Goal: Check status: Check status

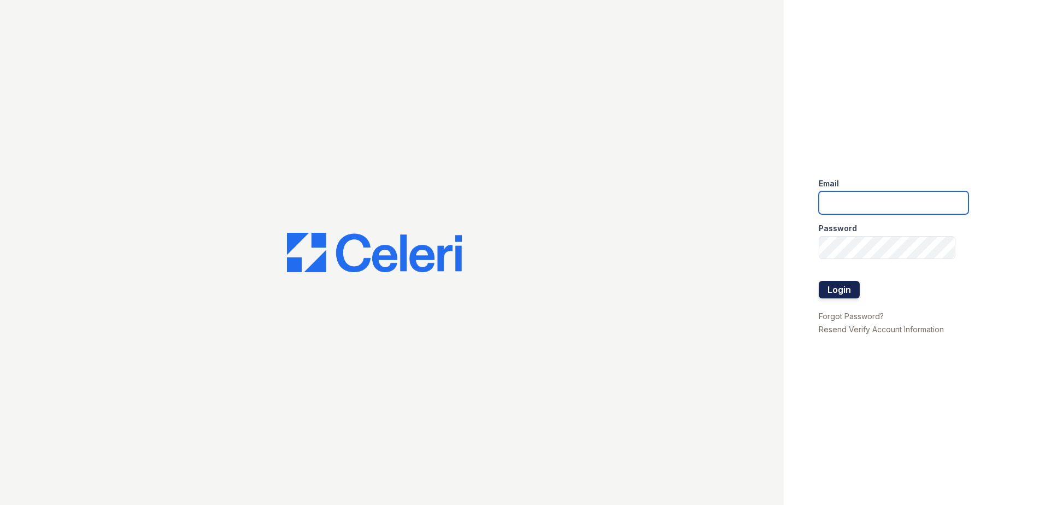
type input "[EMAIL_ADDRESS][DOMAIN_NAME]"
click at [836, 290] on button "Login" at bounding box center [839, 289] width 41 height 17
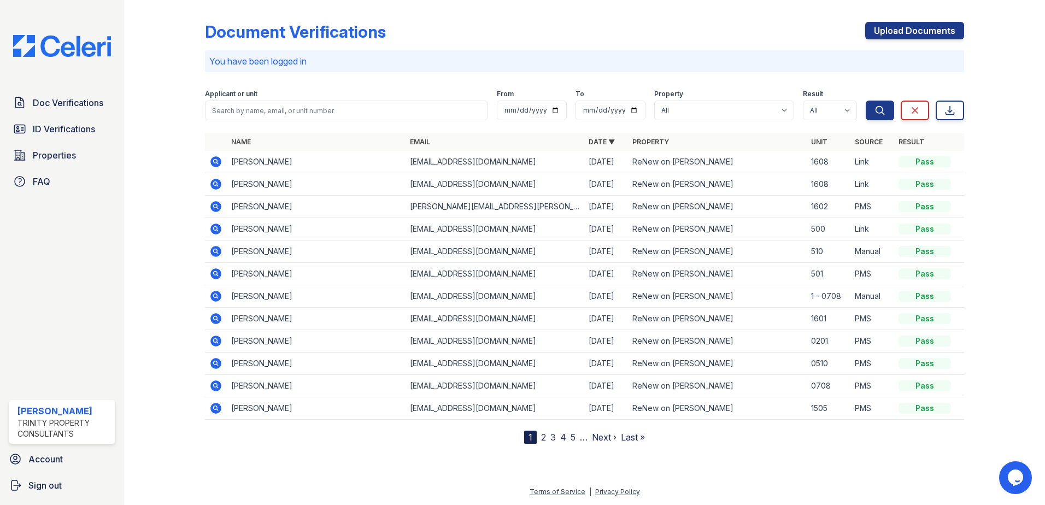
click at [483, 17] on div "Document Verifications Upload Documents You have been logged in Filter Applican…" at bounding box center [584, 223] width 759 height 439
click at [214, 164] on icon at bounding box center [215, 161] width 11 height 11
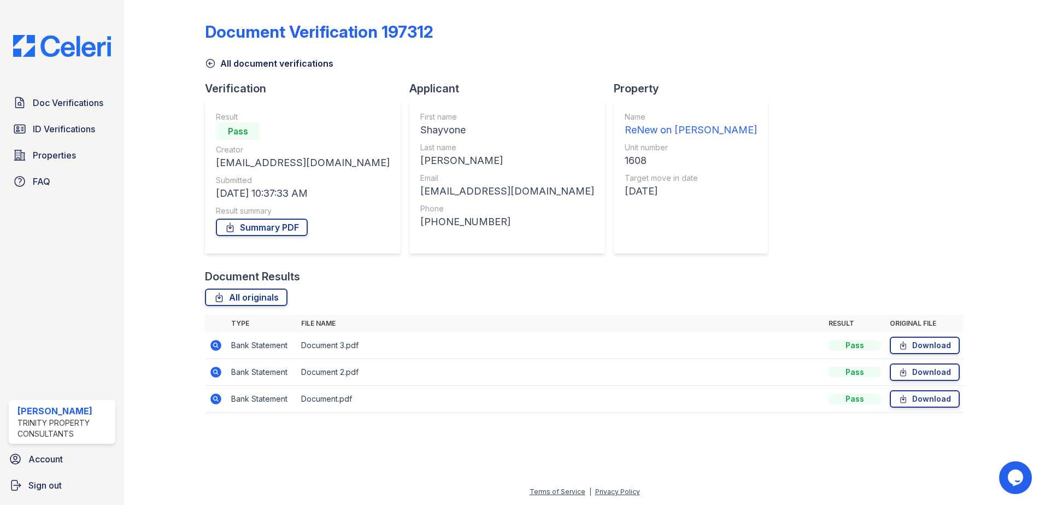
click at [217, 345] on icon at bounding box center [215, 345] width 13 height 13
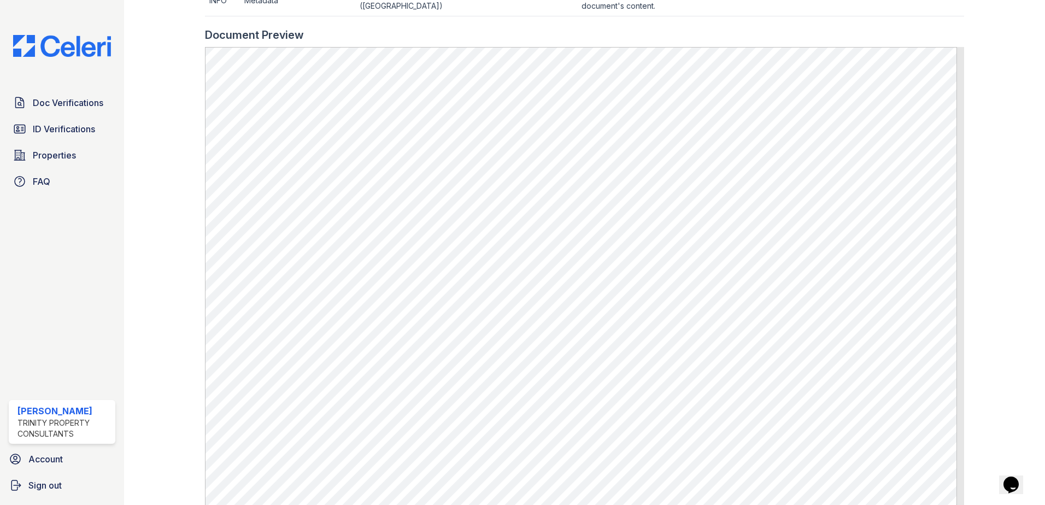
scroll to position [598, 0]
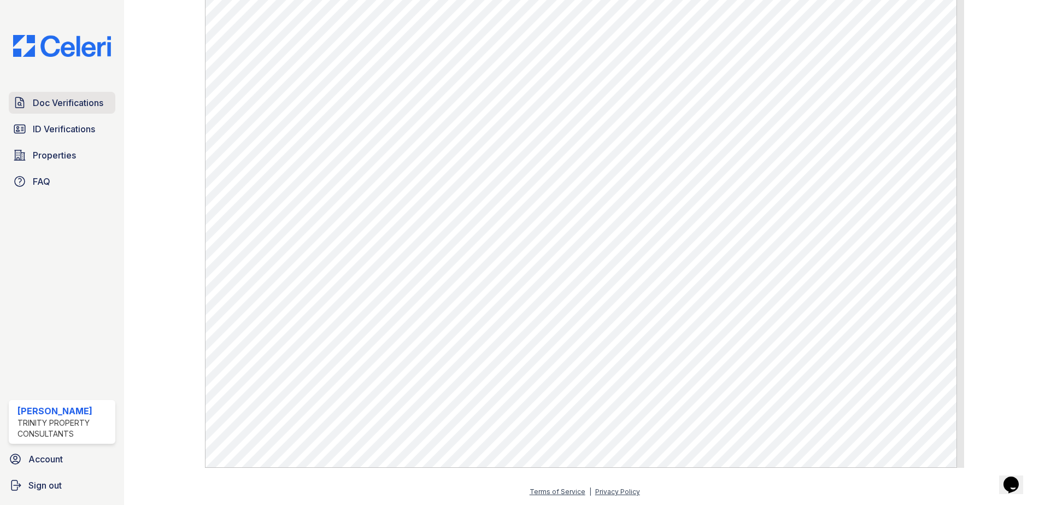
click at [60, 100] on span "Doc Verifications" at bounding box center [68, 102] width 70 height 13
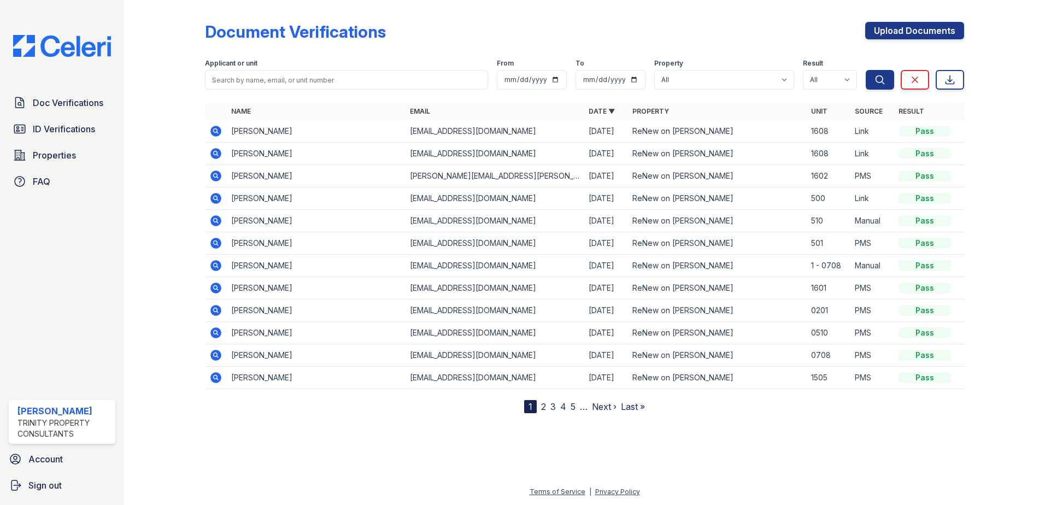
click at [215, 132] on icon at bounding box center [215, 131] width 13 height 13
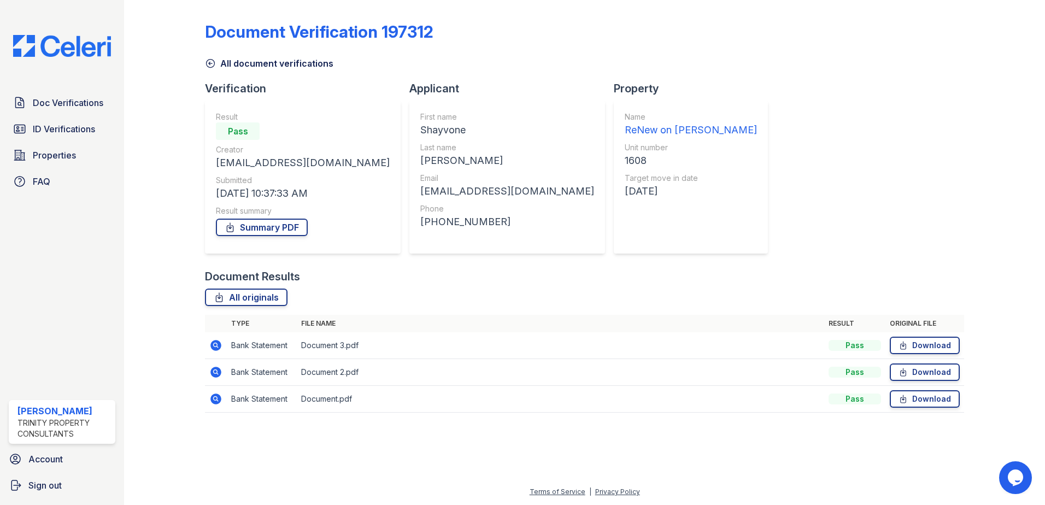
click at [215, 405] on icon at bounding box center [215, 398] width 13 height 13
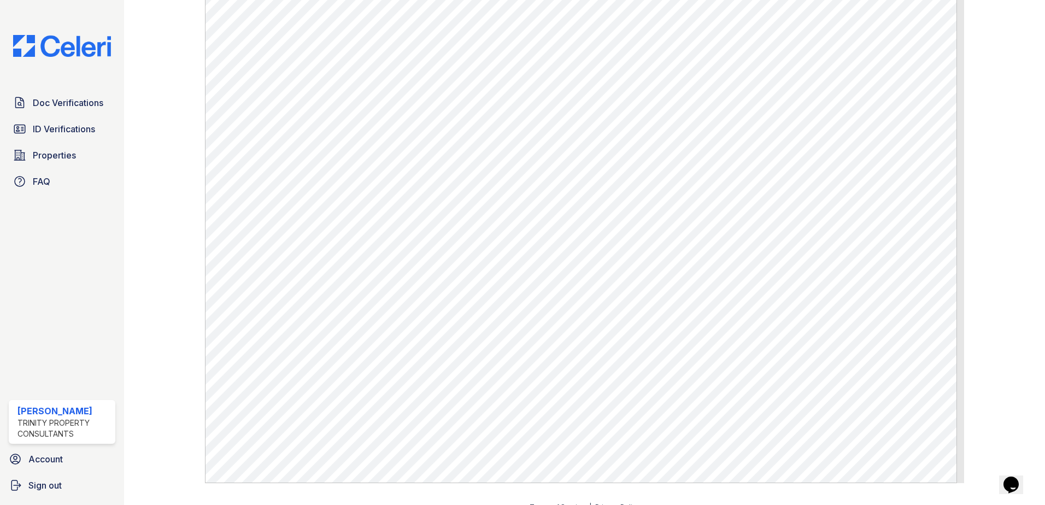
scroll to position [598, 0]
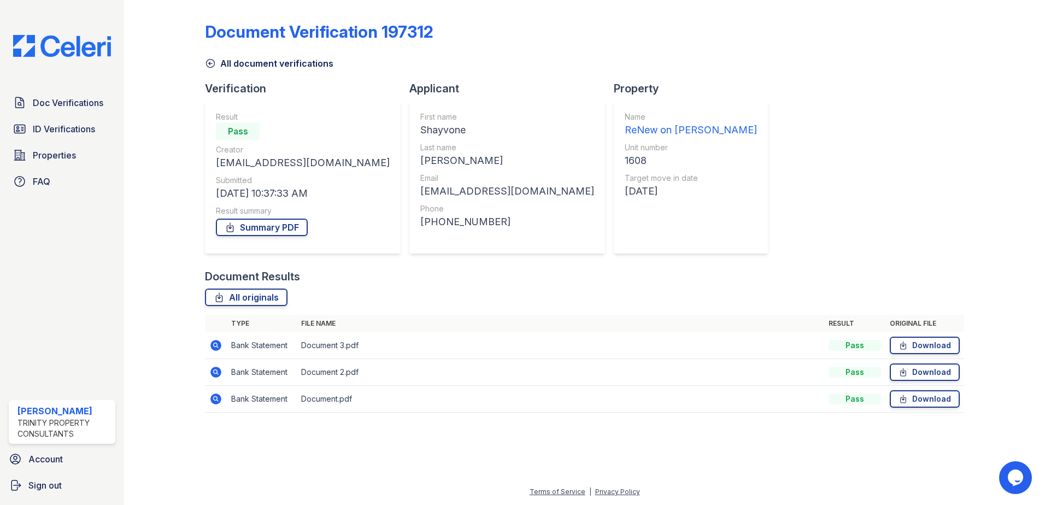
click at [431, 262] on div "Applicant First name Shayvone Last name McElroy Email vonnir.imani@gmail.com Ph…" at bounding box center [511, 175] width 204 height 188
click at [683, 249] on div "Document Verification 197312 All document verifications Verification Result Pas…" at bounding box center [584, 213] width 759 height 419
click at [67, 130] on span "ID Verifications" at bounding box center [64, 128] width 62 height 13
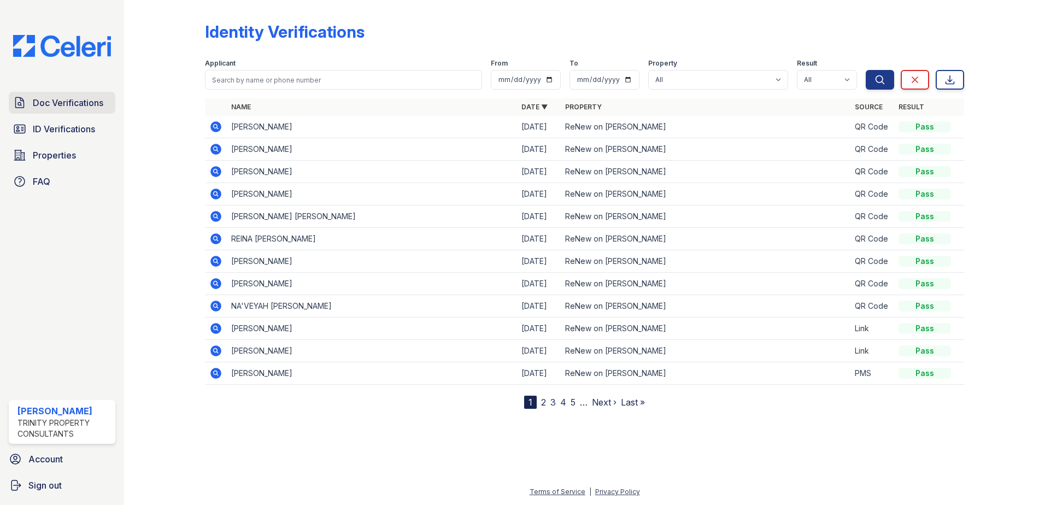
click at [20, 103] on icon at bounding box center [19, 102] width 13 height 13
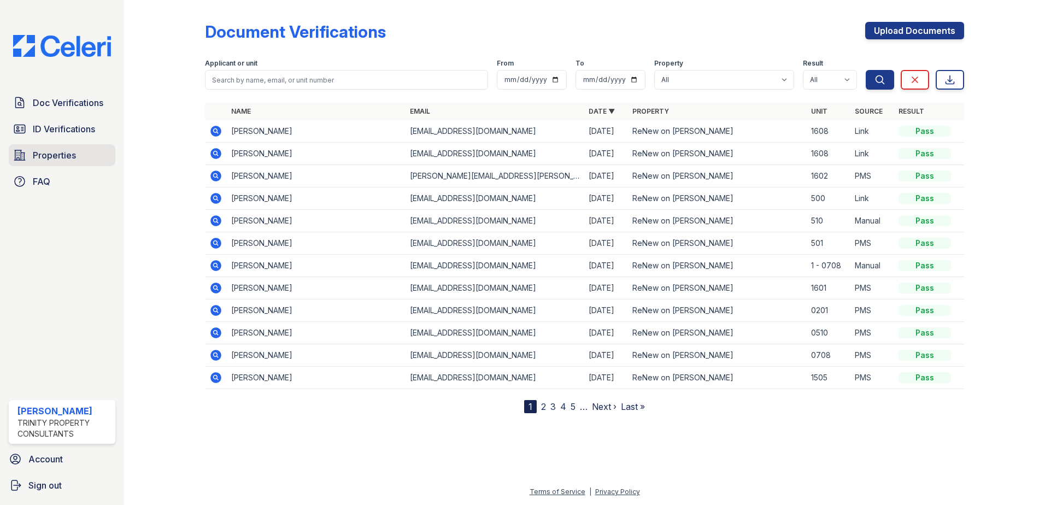
click at [55, 155] on span "Properties" at bounding box center [54, 155] width 43 height 13
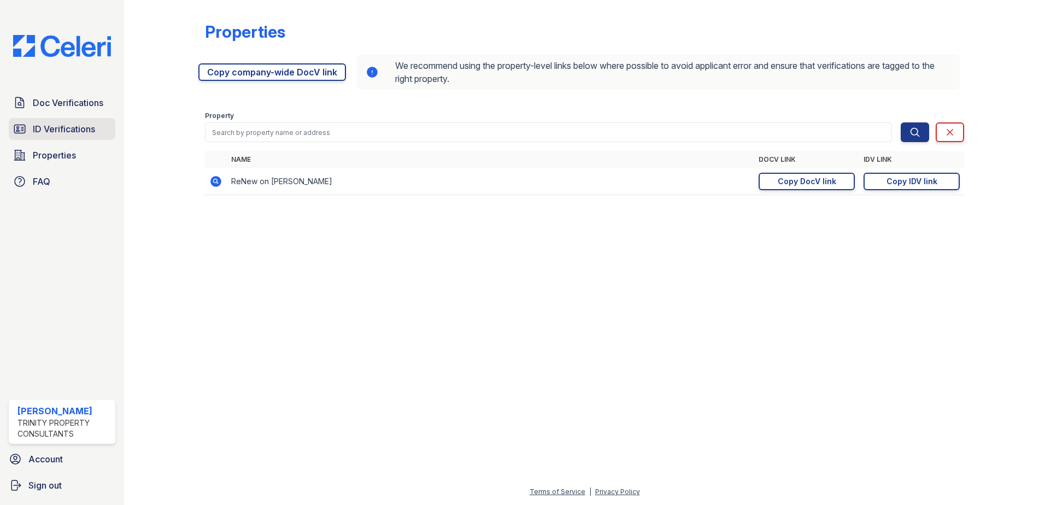
click at [63, 128] on span "ID Verifications" at bounding box center [64, 128] width 62 height 13
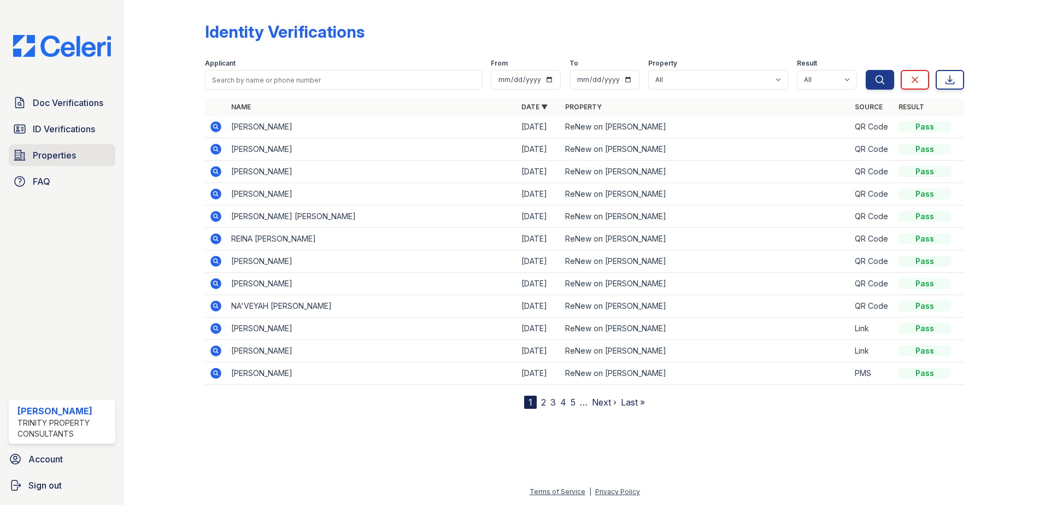
click at [56, 149] on span "Properties" at bounding box center [54, 155] width 43 height 13
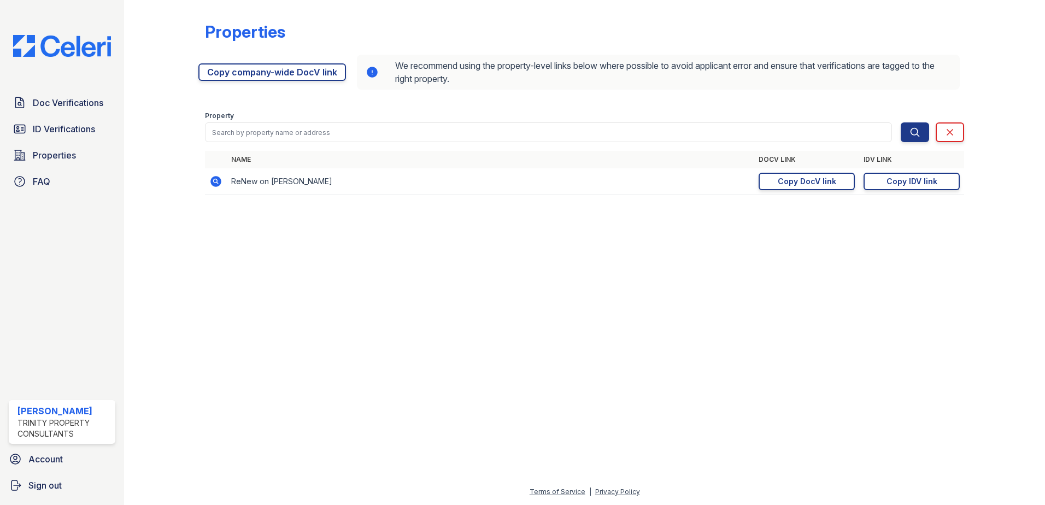
click at [552, 360] on div at bounding box center [585, 355] width 886 height 262
click at [803, 180] on div "Copy DocV link" at bounding box center [807, 181] width 58 height 11
click at [638, 269] on div at bounding box center [585, 355] width 886 height 262
click at [68, 109] on span "Doc Verifications" at bounding box center [68, 102] width 70 height 13
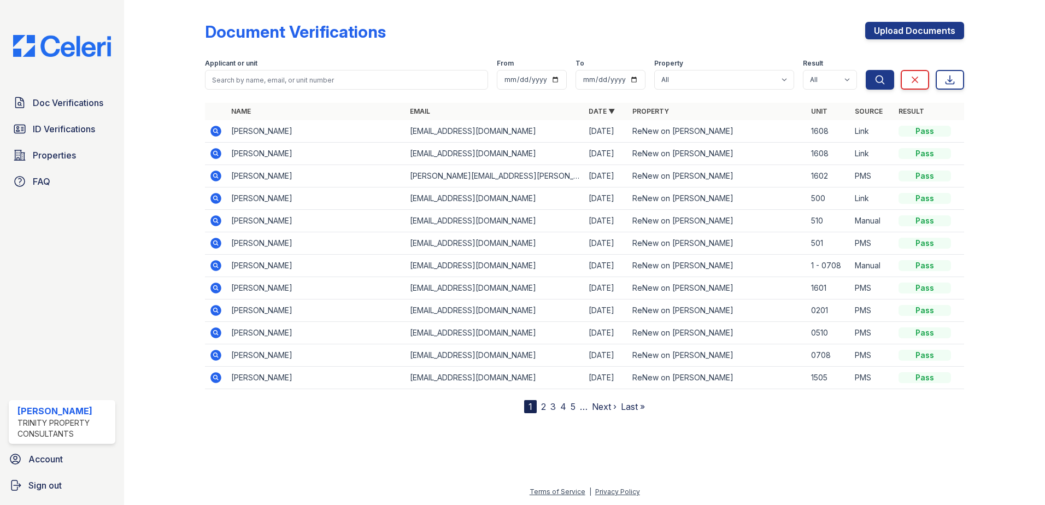
click at [469, 28] on div "Document Verifications Upload Documents" at bounding box center [584, 36] width 759 height 28
click at [220, 133] on icon at bounding box center [215, 131] width 11 height 11
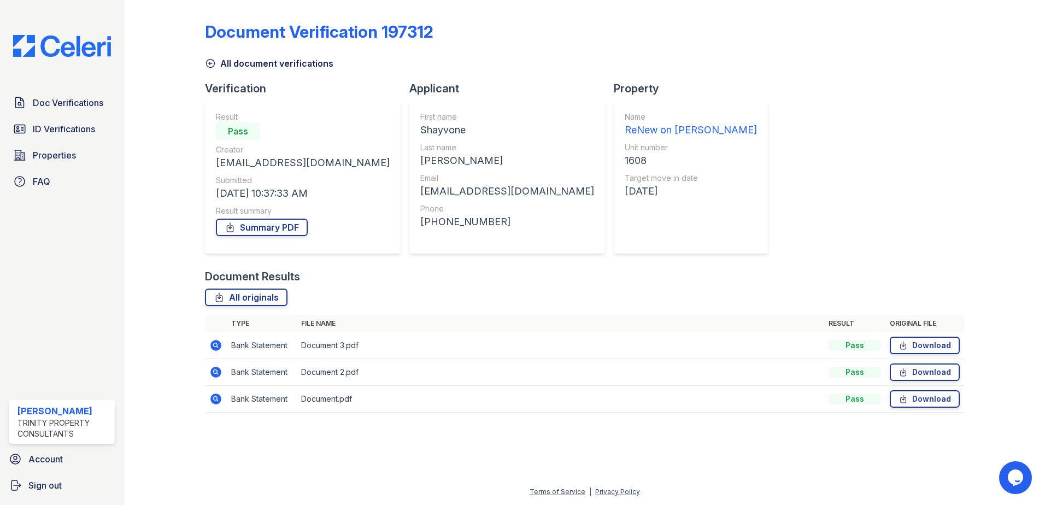
click at [880, 160] on div "Document Verification 197312 All document verifications Verification Result Pas…" at bounding box center [584, 213] width 759 height 419
click at [669, 149] on div "Document Verification 197312 All document verifications Verification Result Pas…" at bounding box center [584, 213] width 759 height 419
click at [54, 105] on span "Doc Verifications" at bounding box center [68, 102] width 70 height 13
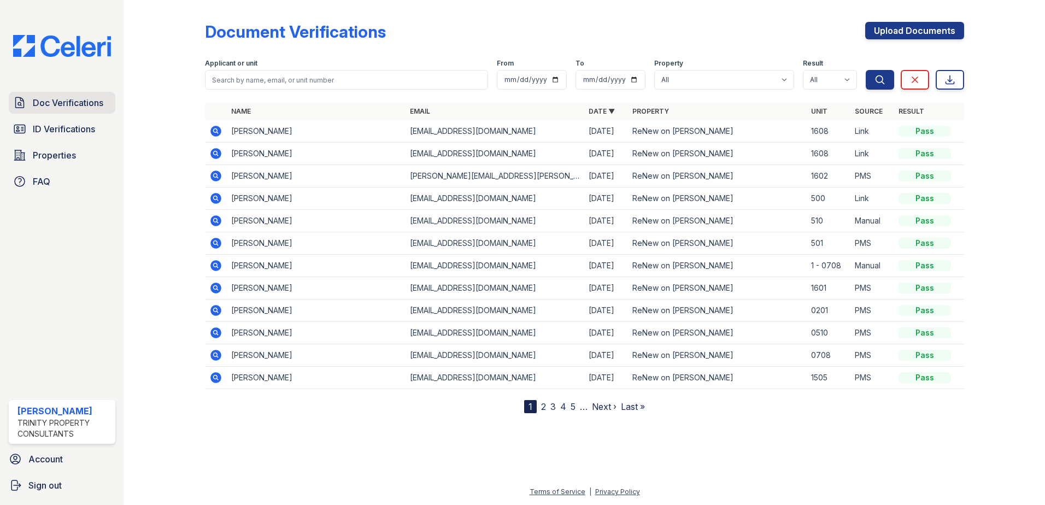
click at [56, 104] on span "Doc Verifications" at bounding box center [68, 102] width 70 height 13
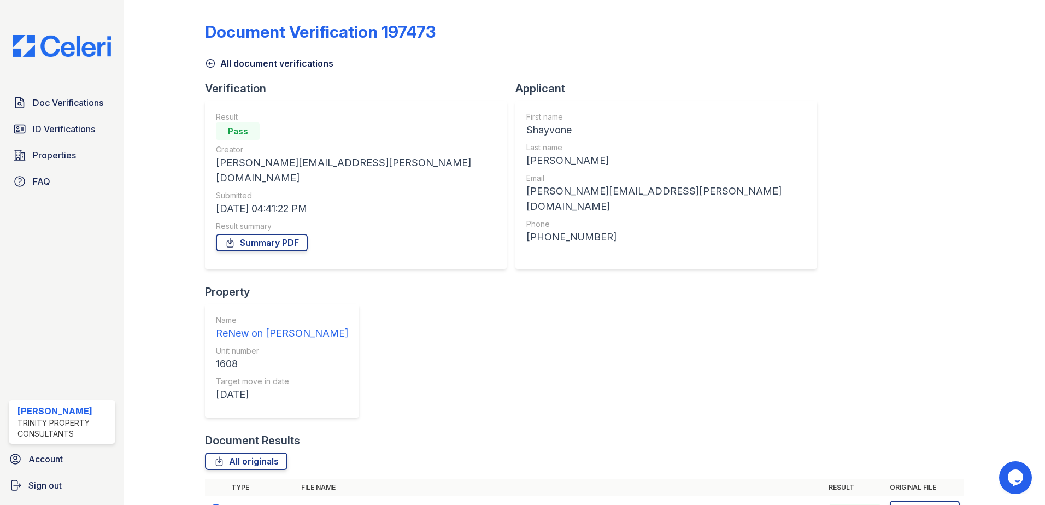
click at [216, 503] on icon at bounding box center [215, 509] width 13 height 13
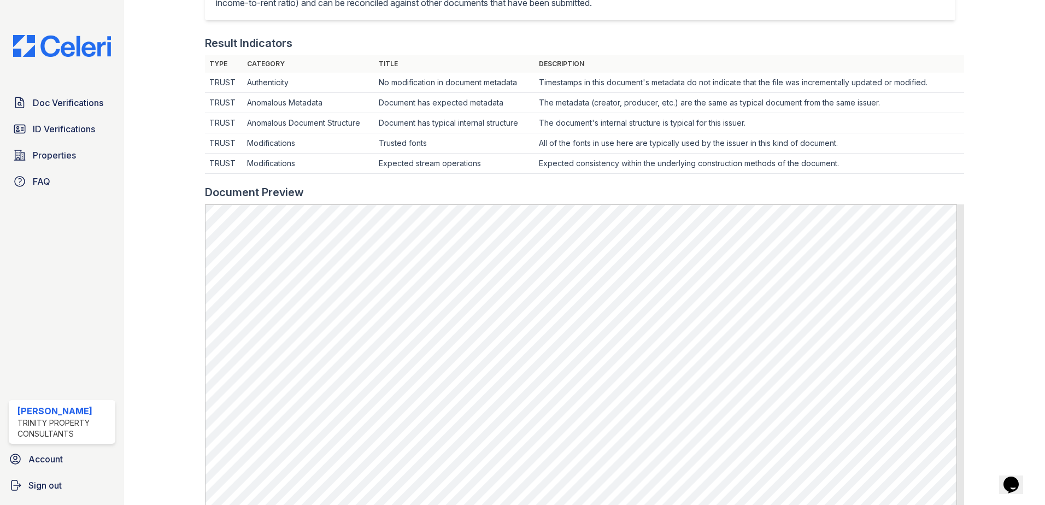
scroll to position [437, 0]
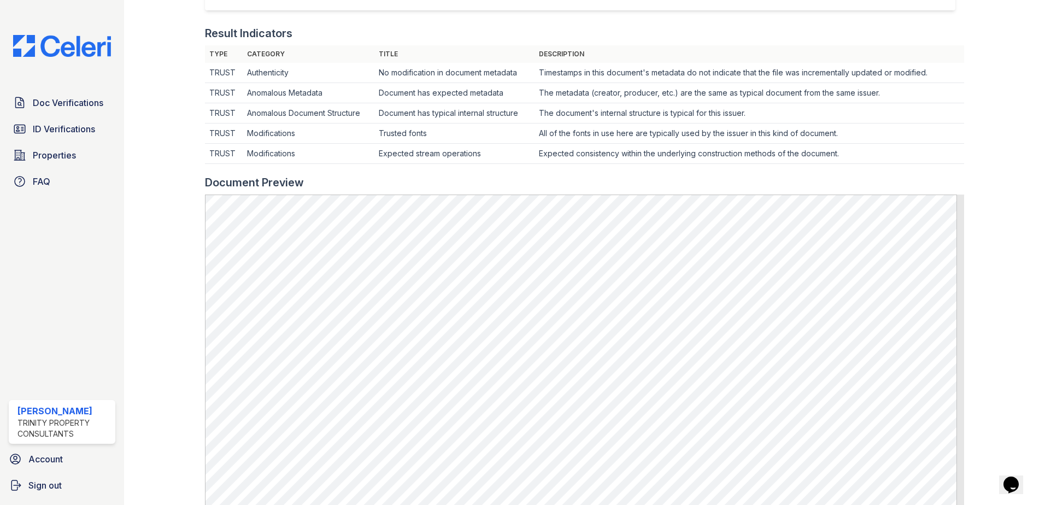
scroll to position [376, 0]
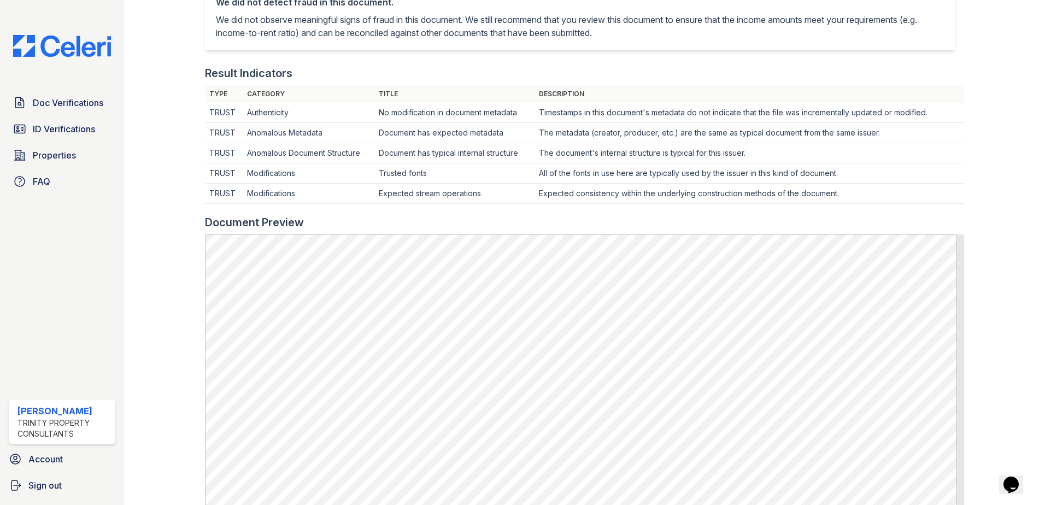
scroll to position [328, 0]
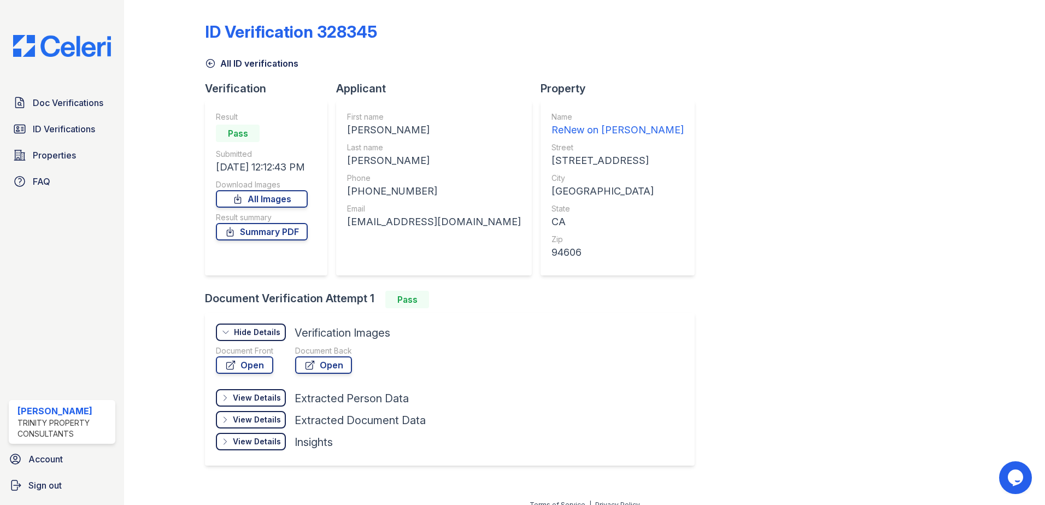
scroll to position [13, 0]
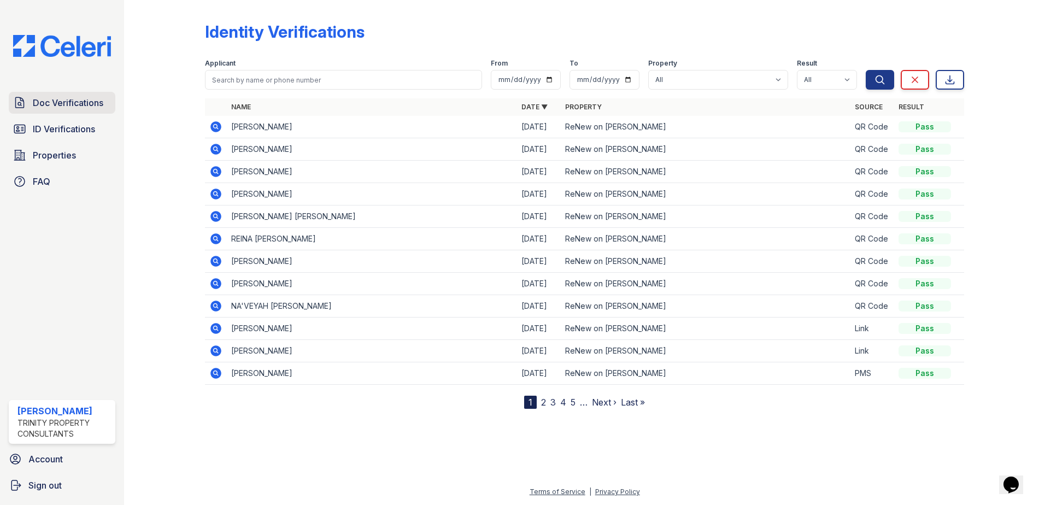
click at [57, 109] on span "Doc Verifications" at bounding box center [68, 102] width 70 height 13
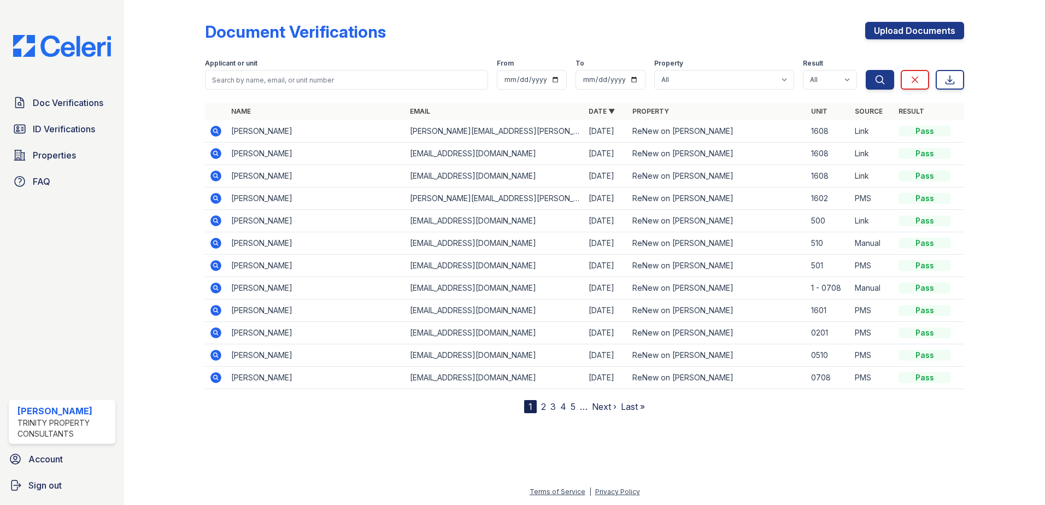
click at [218, 128] on icon at bounding box center [215, 131] width 11 height 11
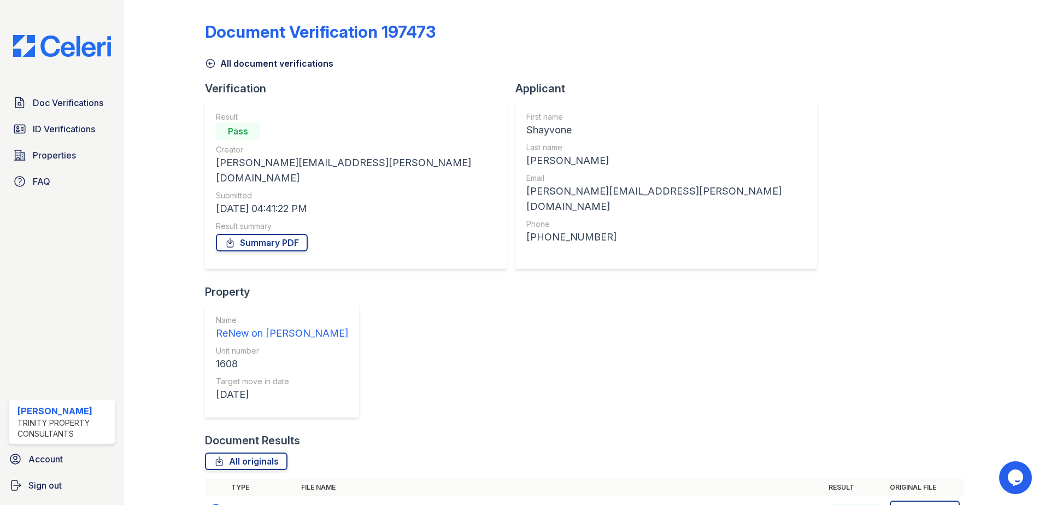
click at [221, 503] on icon at bounding box center [215, 509] width 13 height 13
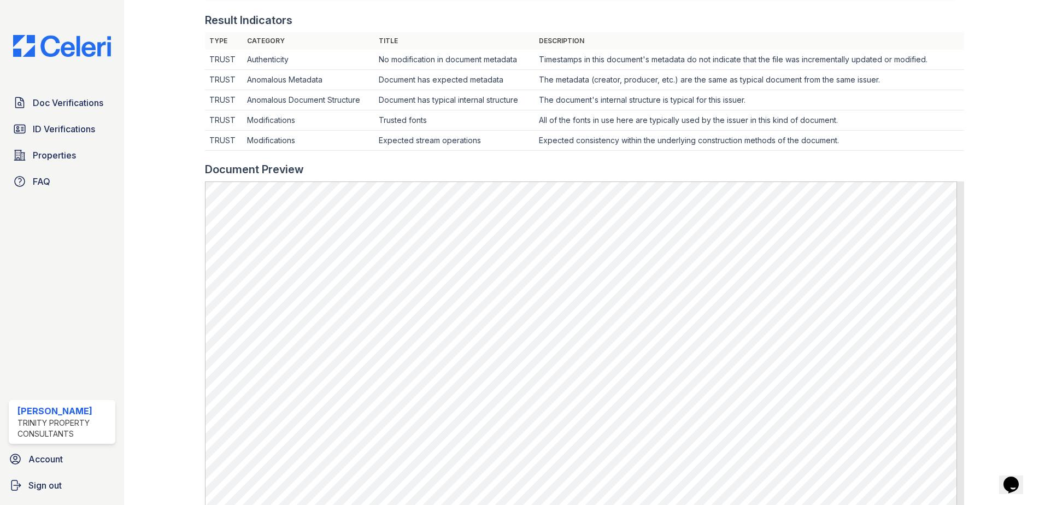
scroll to position [328, 0]
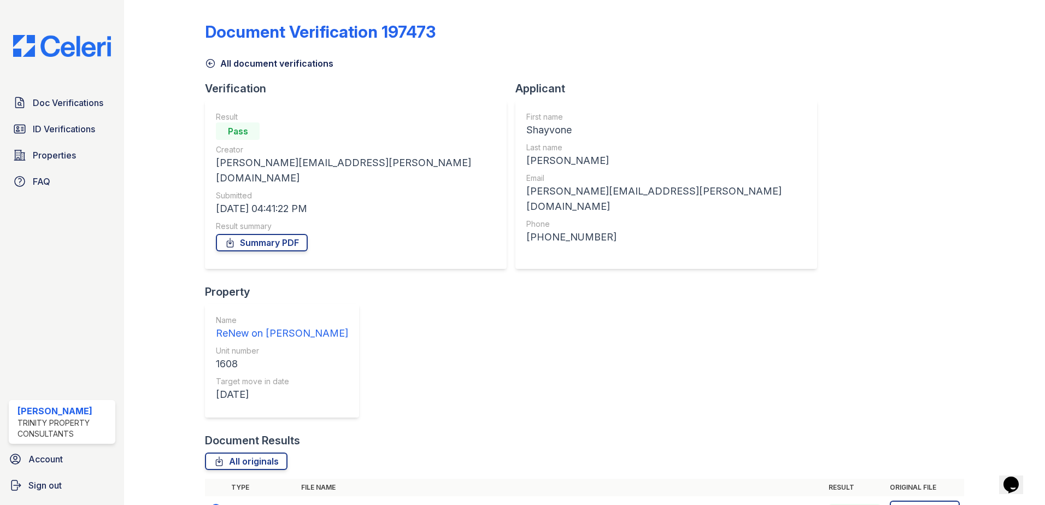
click at [216, 504] on icon at bounding box center [215, 509] width 11 height 11
